Goal: Information Seeking & Learning: Stay updated

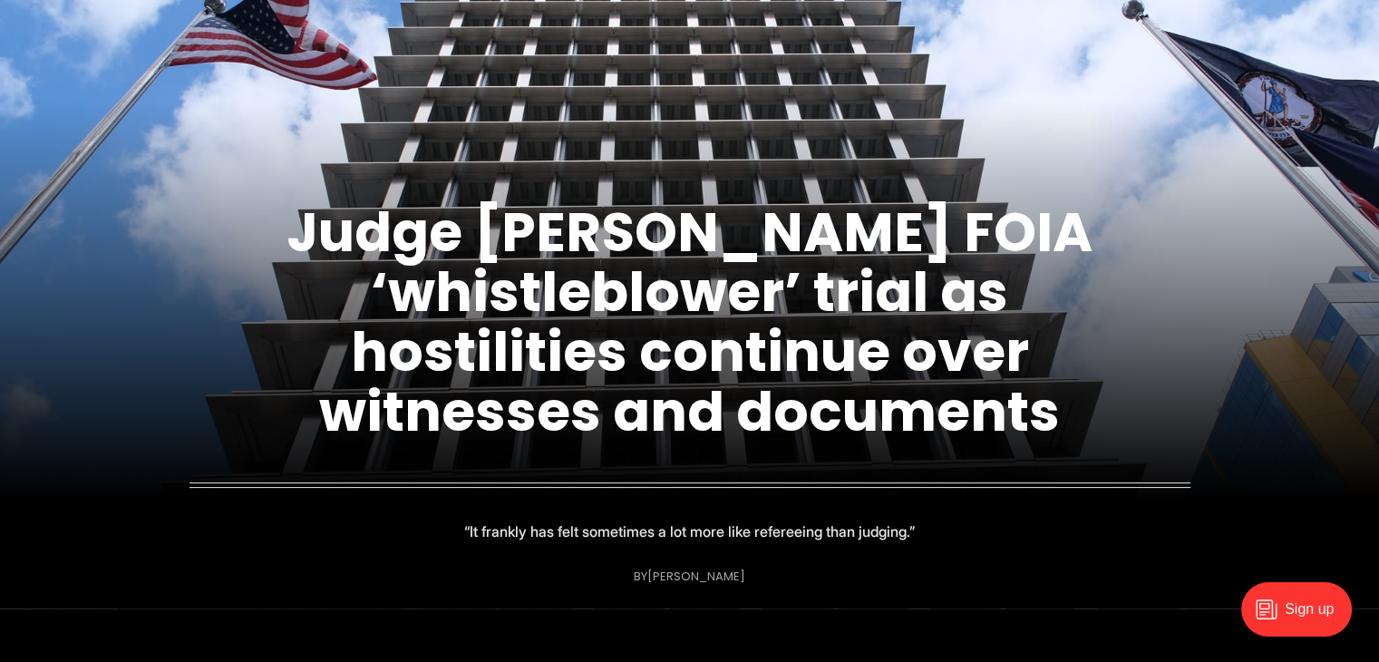
scroll to position [181, 0]
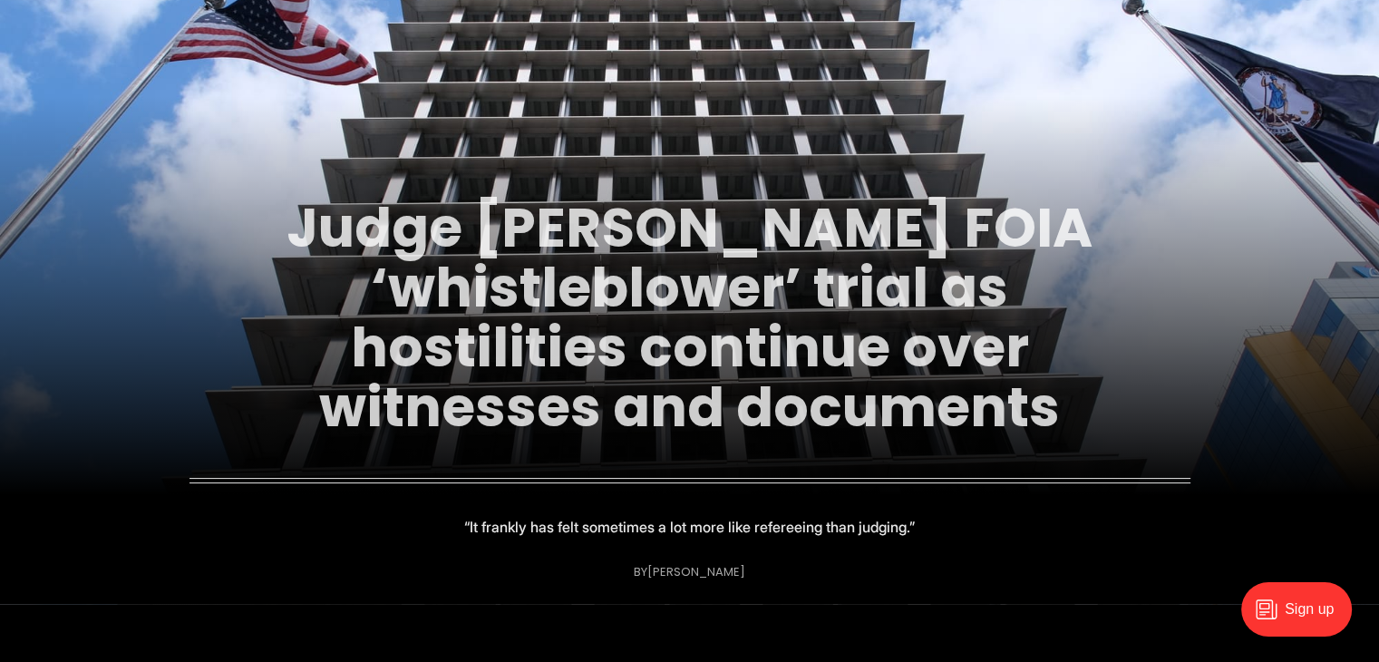
click at [896, 402] on link "Judge [PERSON_NAME] FOIA ‘whistleblower’ trial as hostilities continue over wit…" at bounding box center [689, 317] width 806 height 256
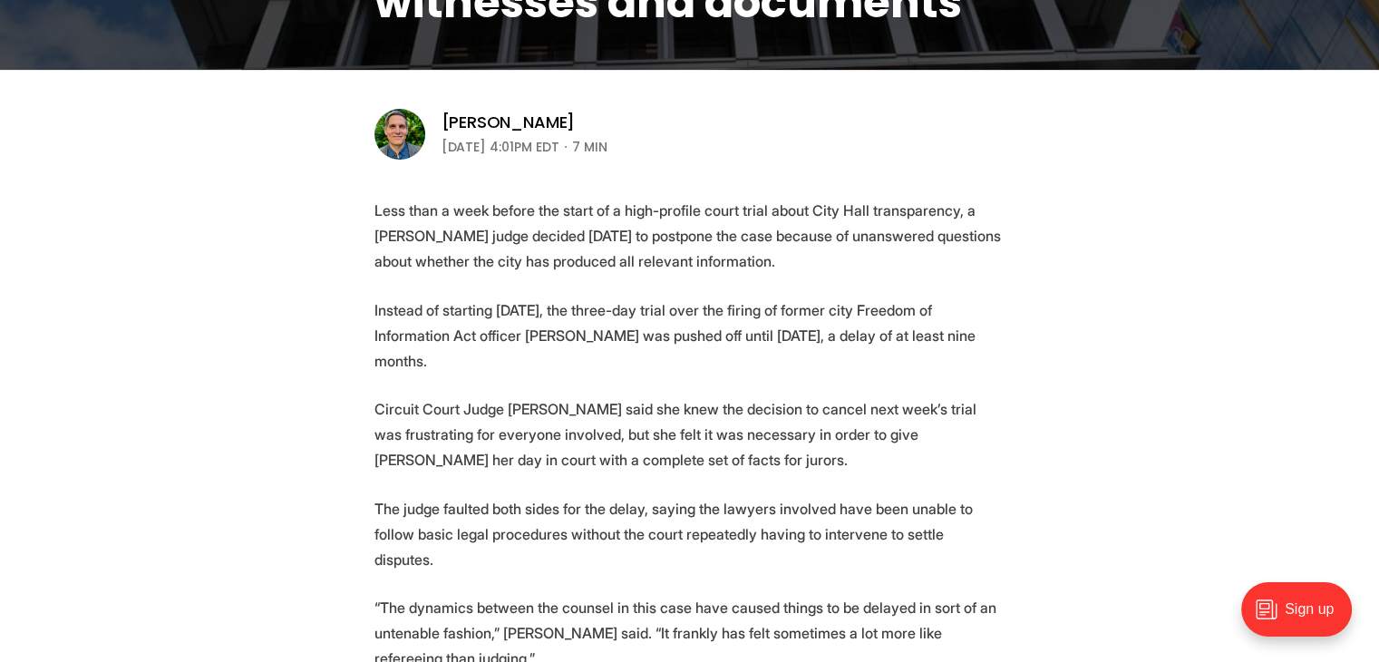
scroll to position [607, 0]
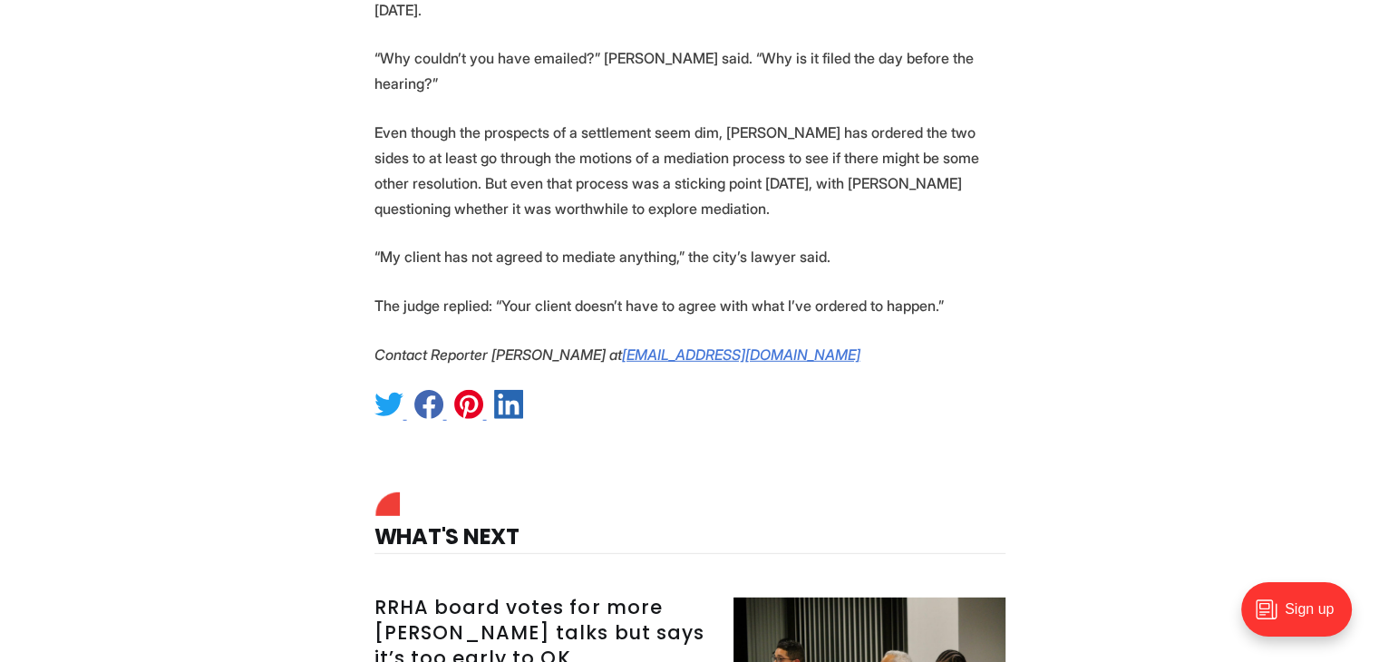
scroll to position [5321, 0]
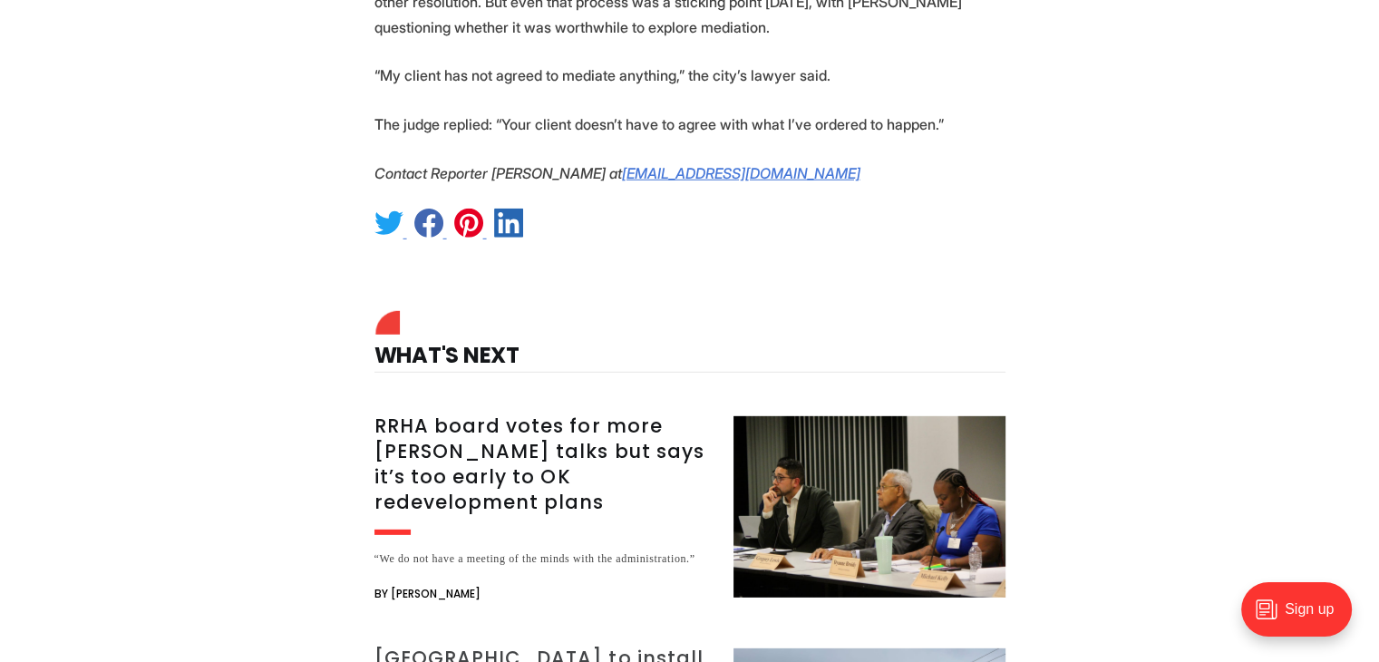
click at [630, 645] on h3 "[GEOGRAPHIC_DATA] to install 10 red light cameras" at bounding box center [542, 670] width 337 height 51
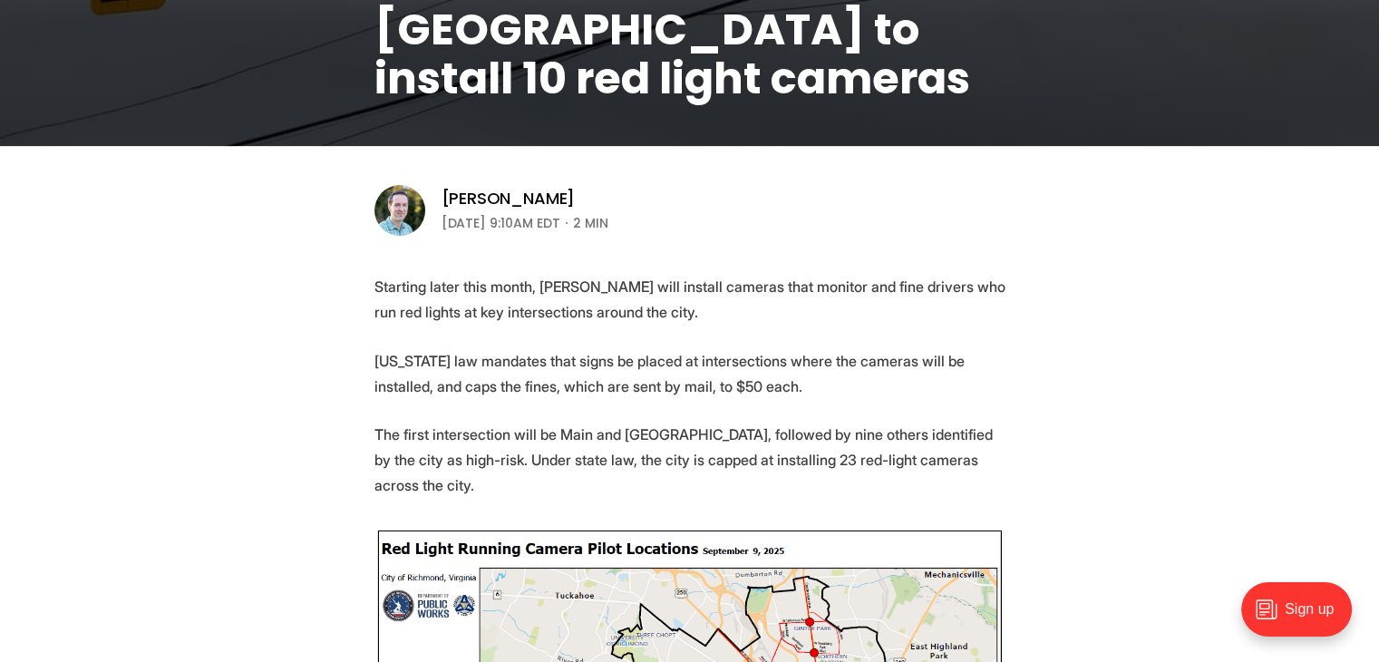
scroll to position [544, 0]
